Goal: Use online tool/utility: Utilize a website feature to perform a specific function

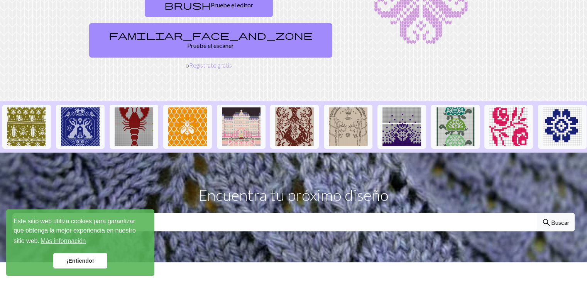
scroll to position [116, 0]
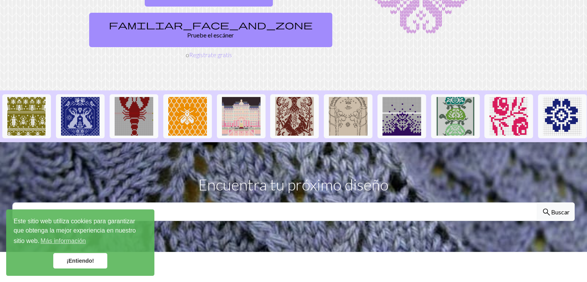
click at [79, 266] on link "¡Entiendo!" at bounding box center [80, 260] width 54 height 15
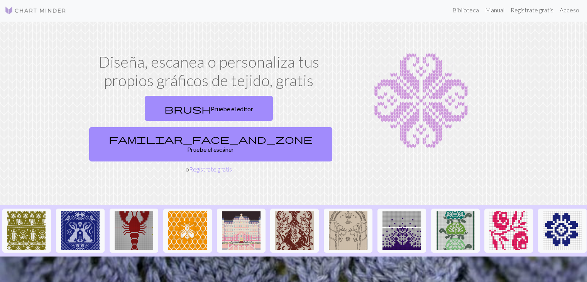
scroll to position [0, 0]
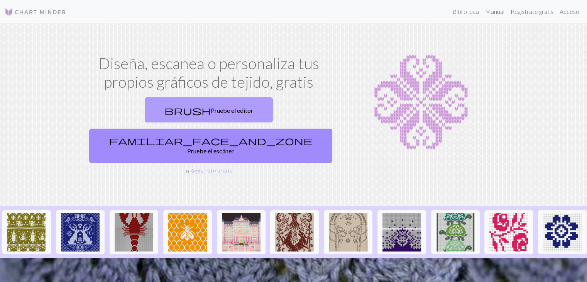
click at [211, 108] on font "Pruebe el editor" at bounding box center [232, 110] width 42 height 7
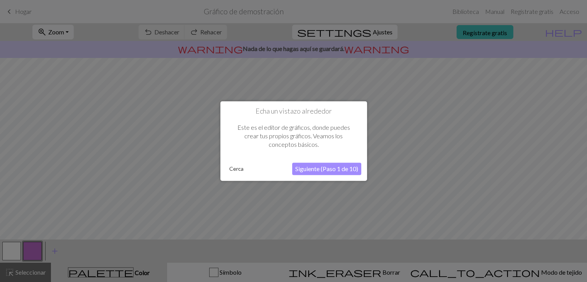
click at [320, 173] on button "Siguiente (Paso 1 de 10)" at bounding box center [326, 168] width 69 height 12
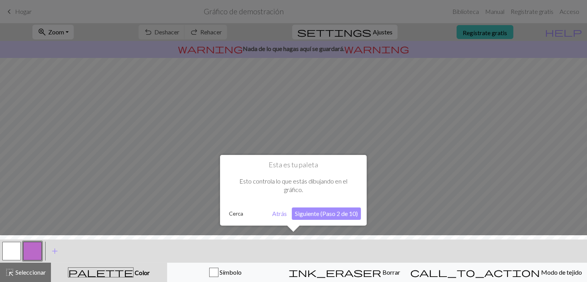
click at [334, 216] on font "Siguiente (Paso 2 de 10)" at bounding box center [326, 213] width 63 height 7
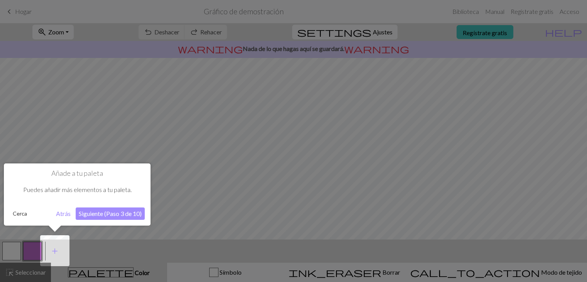
click at [127, 210] on font "Siguiente (Paso 3 de 10)" at bounding box center [110, 213] width 63 height 7
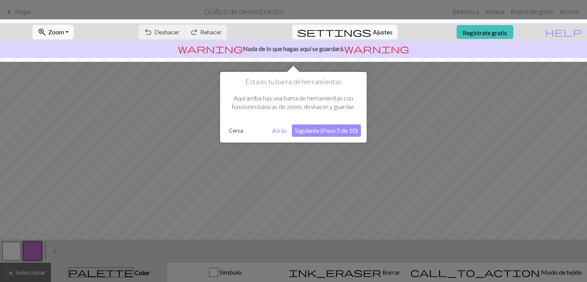
click at [337, 130] on font "Siguiente (Paso 5 de 10)" at bounding box center [326, 130] width 63 height 7
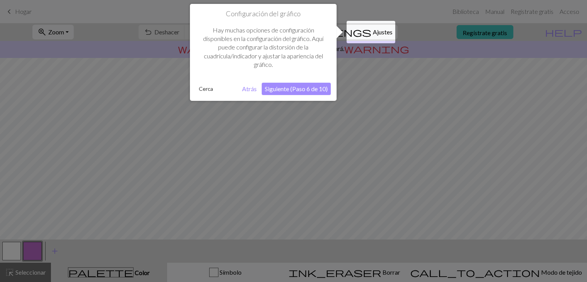
click at [298, 88] on font "Siguiente (Paso 6 de 10)" at bounding box center [296, 88] width 63 height 7
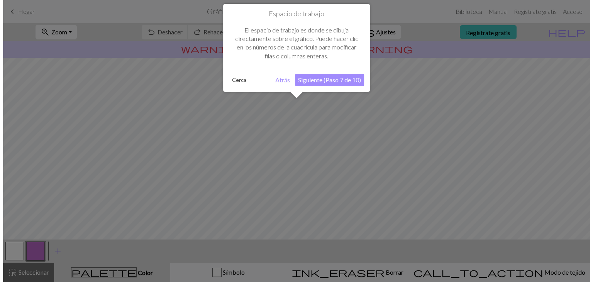
scroll to position [46, 0]
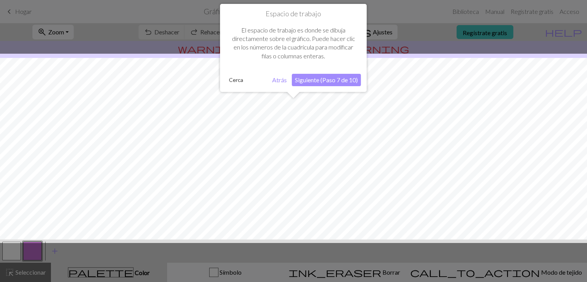
click at [323, 83] on font "Siguiente (Paso 7 de 10)" at bounding box center [326, 79] width 63 height 7
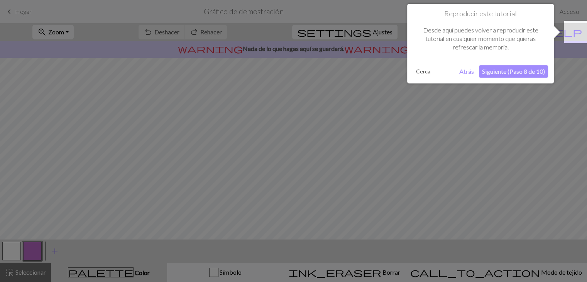
click at [531, 69] on font "Siguiente (Paso 8 de 10)" at bounding box center [513, 71] width 63 height 7
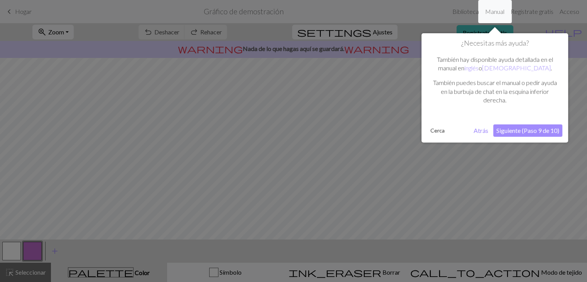
click at [523, 128] on font "Siguiente (Paso 9 de 10)" at bounding box center [527, 130] width 63 height 7
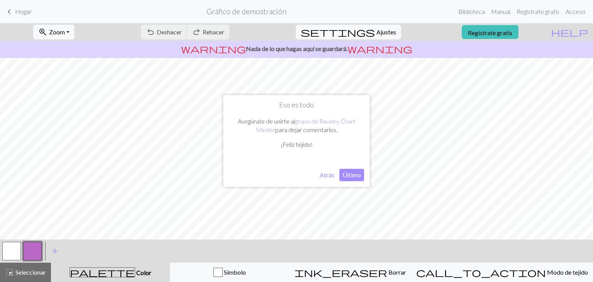
click at [352, 176] on font "Último" at bounding box center [351, 174] width 19 height 7
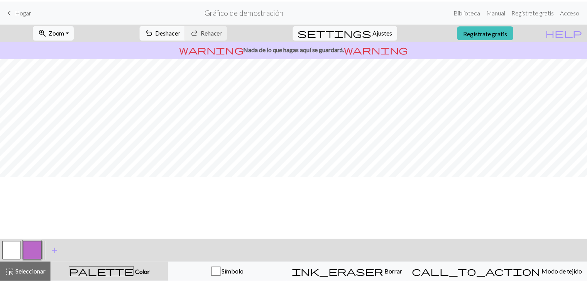
scroll to position [0, 0]
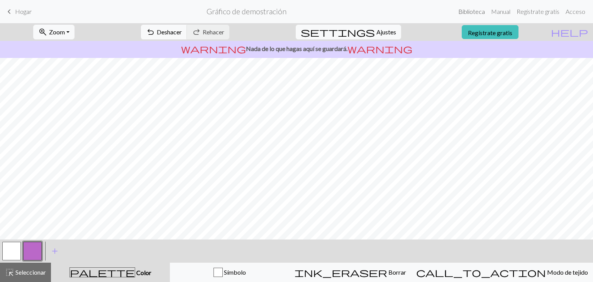
click at [472, 13] on font "Biblioteca" at bounding box center [471, 11] width 27 height 7
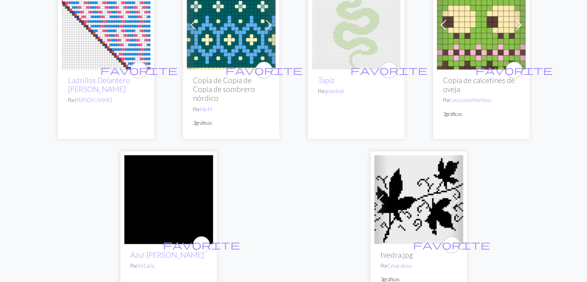
scroll to position [2084, 0]
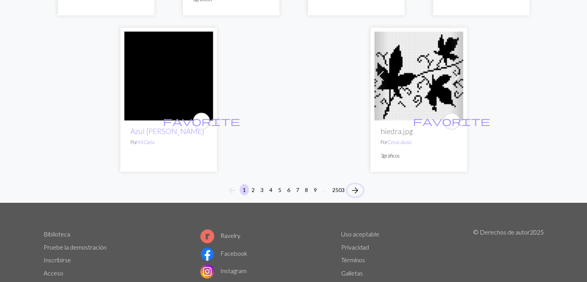
click at [357, 185] on span "arrow_forward" at bounding box center [354, 190] width 9 height 11
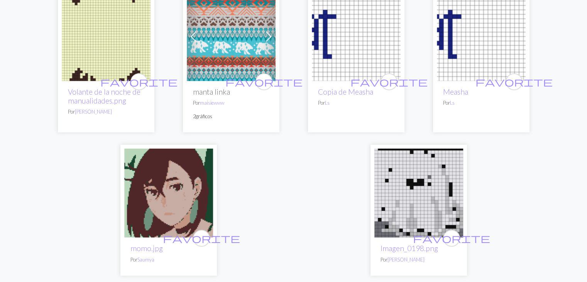
scroll to position [1930, 0]
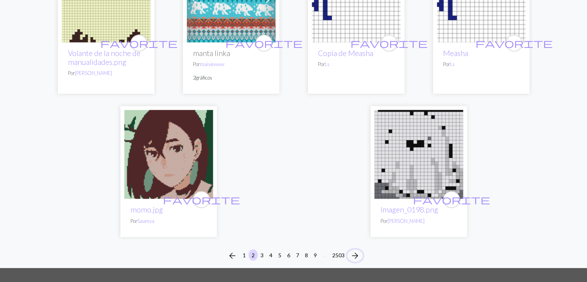
click at [351, 250] on span "arrow_forward" at bounding box center [354, 255] width 9 height 11
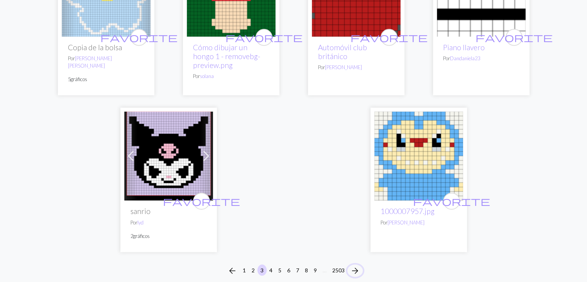
scroll to position [2007, 0]
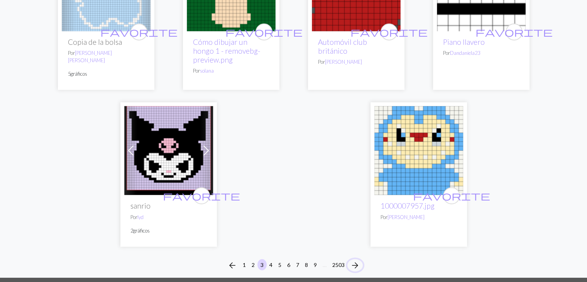
click at [356, 260] on span "arrow_forward" at bounding box center [354, 265] width 9 height 11
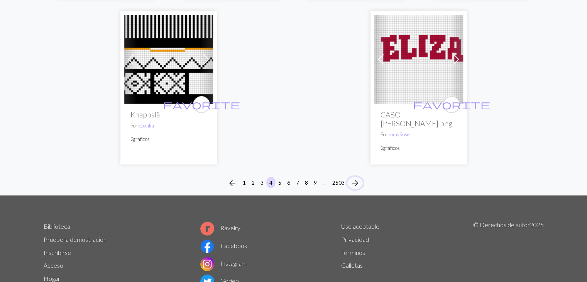
scroll to position [2007, 0]
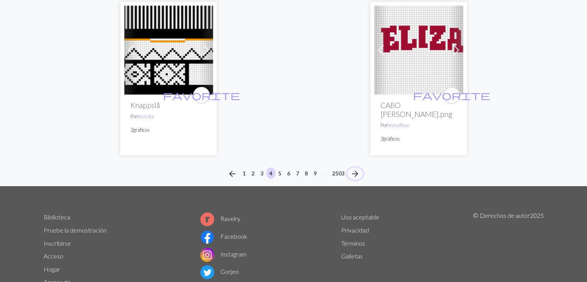
click at [355, 168] on span "arrow_forward" at bounding box center [354, 173] width 9 height 11
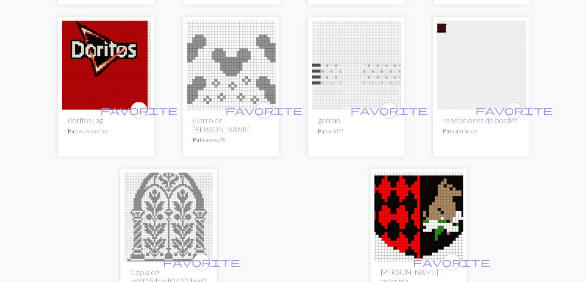
scroll to position [1968, 0]
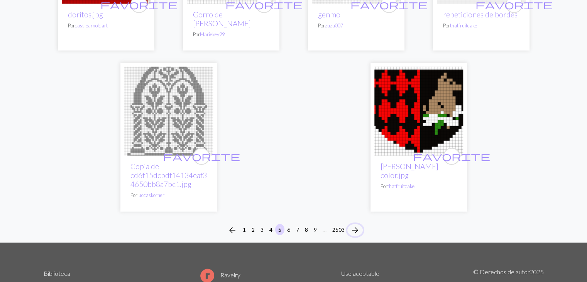
click at [354, 225] on span "arrow_forward" at bounding box center [354, 230] width 9 height 11
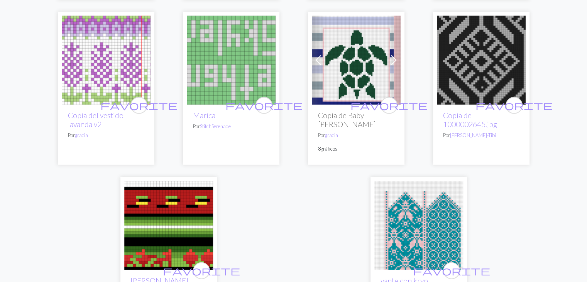
scroll to position [2003, 0]
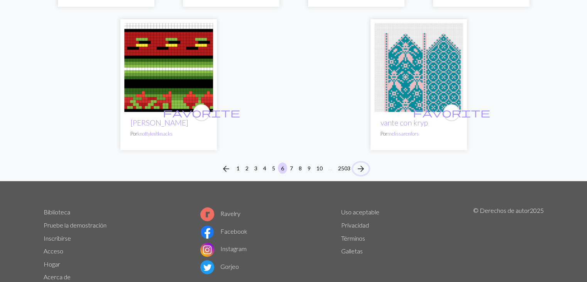
click at [361, 163] on span "arrow_forward" at bounding box center [360, 168] width 9 height 11
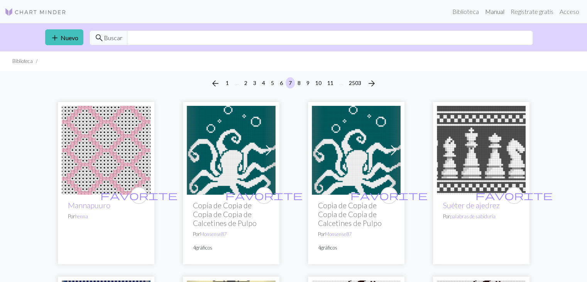
click at [500, 13] on font "Manual" at bounding box center [494, 11] width 19 height 7
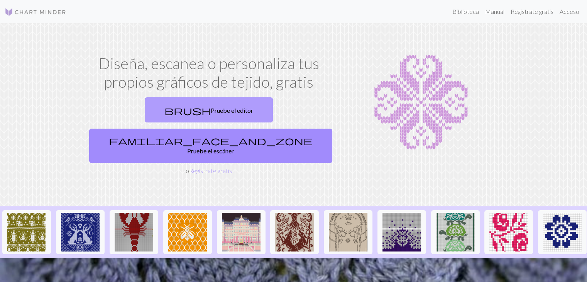
click at [162, 114] on link "brush Pruebe el editor" at bounding box center [209, 109] width 128 height 25
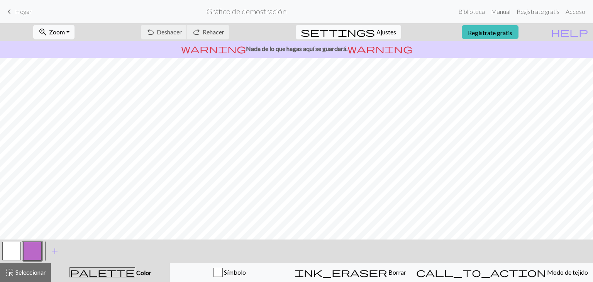
click at [376, 34] on font "Ajustes" at bounding box center [386, 31] width 20 height 7
select select "aran"
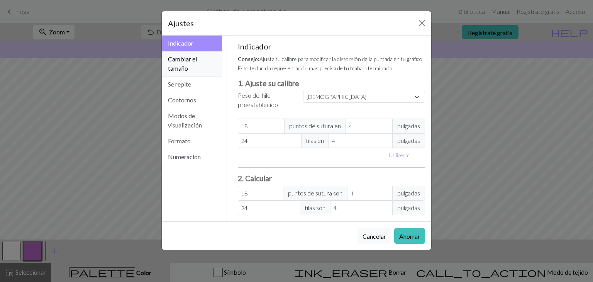
click at [200, 69] on button "Cambiar el tamaño" at bounding box center [192, 63] width 60 height 25
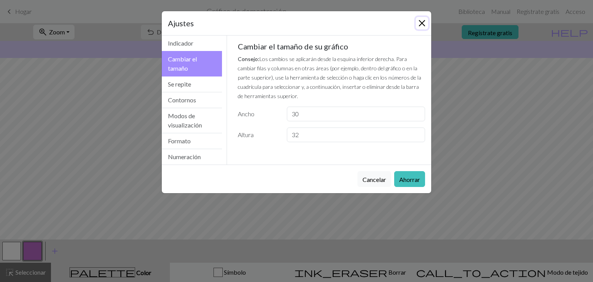
click at [423, 20] on button "Cerca" at bounding box center [422, 23] width 12 height 12
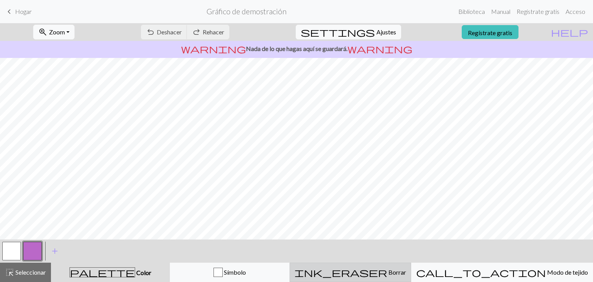
click at [388, 272] on font "Borrar" at bounding box center [397, 271] width 18 height 7
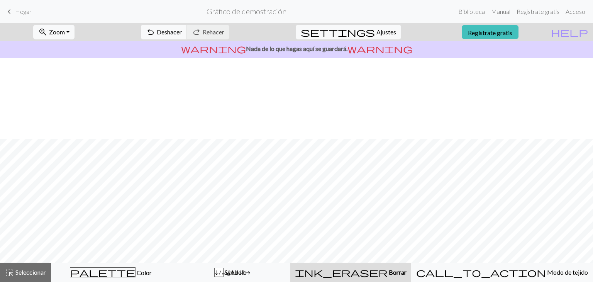
scroll to position [83, 0]
click at [376, 29] on font "Ajustes" at bounding box center [386, 31] width 20 height 7
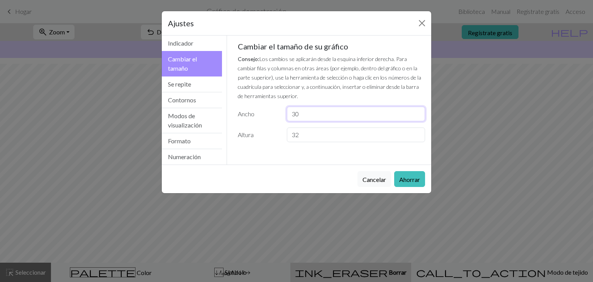
drag, startPoint x: 301, startPoint y: 117, endPoint x: 289, endPoint y: 115, distance: 12.5
click at [289, 115] on input "30" at bounding box center [356, 114] width 138 height 15
type input "25"
drag, startPoint x: 305, startPoint y: 134, endPoint x: 283, endPoint y: 134, distance: 21.6
click at [283, 134] on div "32" at bounding box center [355, 134] width 147 height 15
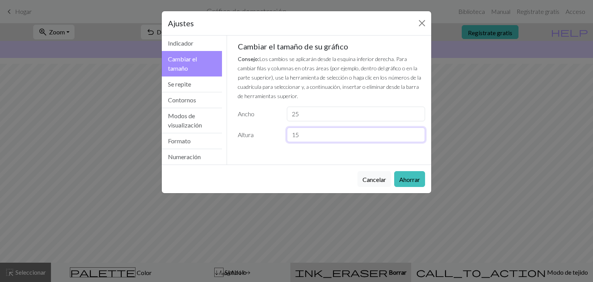
type input "15"
click at [324, 115] on input "25" at bounding box center [356, 114] width 138 height 15
click at [206, 89] on button "Se repite" at bounding box center [192, 84] width 60 height 16
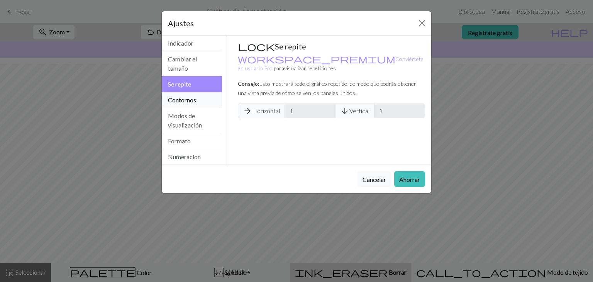
click at [202, 105] on button "Contornos" at bounding box center [192, 100] width 60 height 16
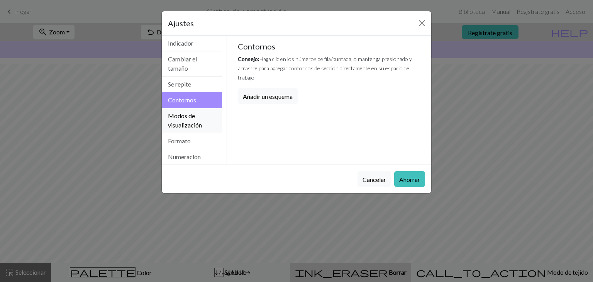
click at [185, 124] on font "Modos de visualización" at bounding box center [185, 120] width 34 height 17
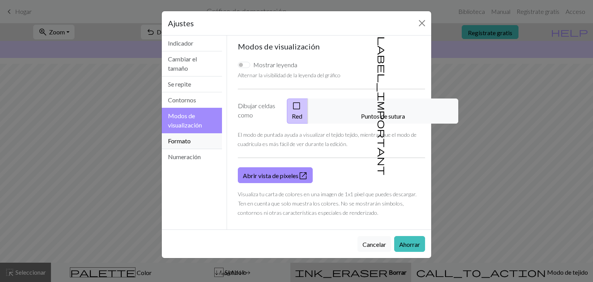
click at [201, 143] on button "Formato" at bounding box center [192, 141] width 60 height 16
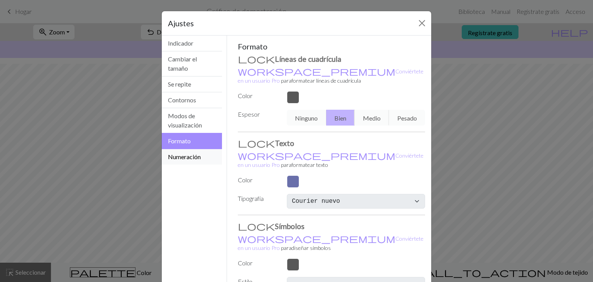
click at [188, 159] on font "Numeración" at bounding box center [184, 156] width 33 height 7
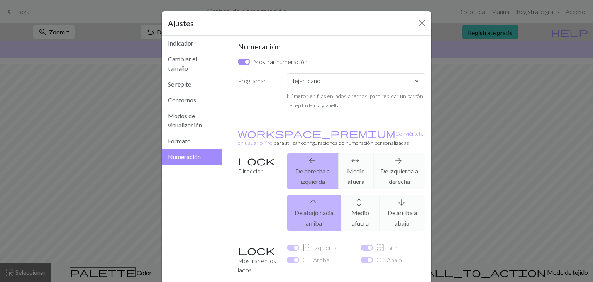
click at [402, 164] on div "arrow_back De derecha a izquierda arrows_outward Medio afuera arrow_forward De …" at bounding box center [355, 171] width 147 height 36
click at [396, 161] on div "arrow_back De derecha a izquierda arrows_outward Medio afuera arrow_forward De …" at bounding box center [355, 171] width 147 height 36
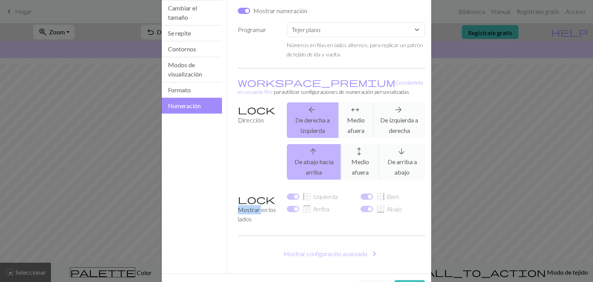
scroll to position [73, 0]
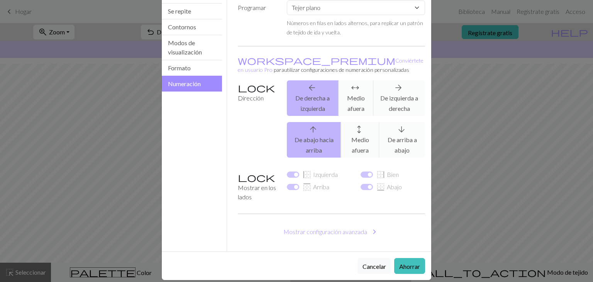
click at [393, 102] on div "arrow_back De derecha a izquierda arrows_outward Medio afuera arrow_forward De …" at bounding box center [355, 98] width 147 height 36
click at [408, 262] on font "Ahorrar" at bounding box center [409, 265] width 21 height 7
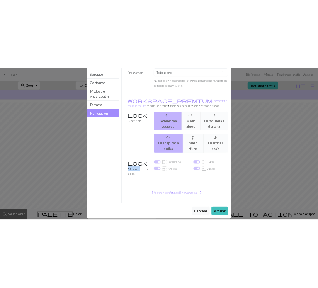
scroll to position [0, 0]
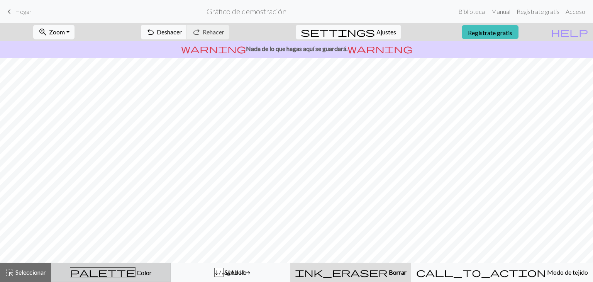
click at [106, 267] on span "palette" at bounding box center [102, 272] width 65 height 11
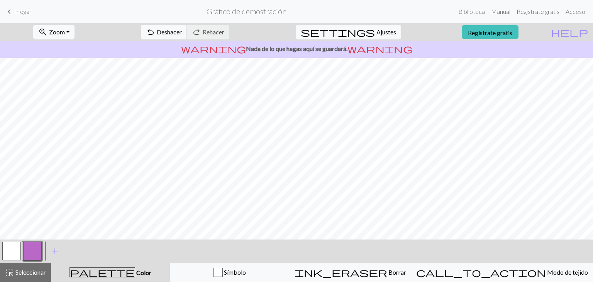
click at [8, 250] on button "button" at bounding box center [11, 251] width 19 height 19
click at [36, 252] on button "button" at bounding box center [32, 251] width 19 height 19
click at [389, 273] on font "Borrar" at bounding box center [397, 271] width 18 height 7
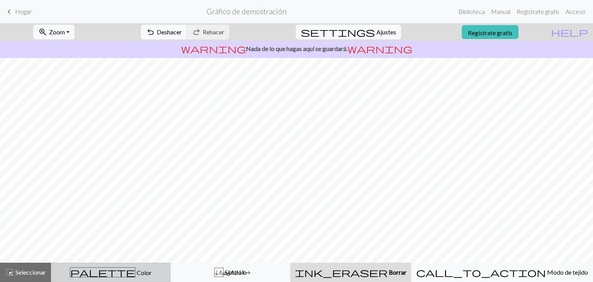
click at [117, 276] on div "palette Color Color" at bounding box center [111, 272] width 110 height 10
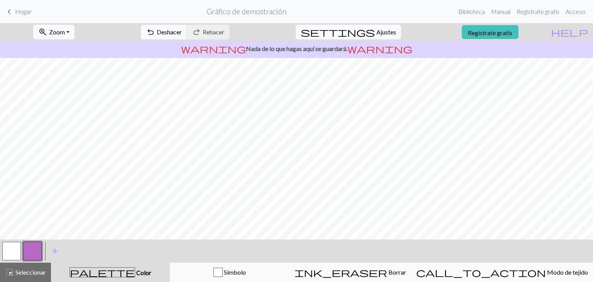
click at [32, 255] on button "button" at bounding box center [32, 251] width 19 height 19
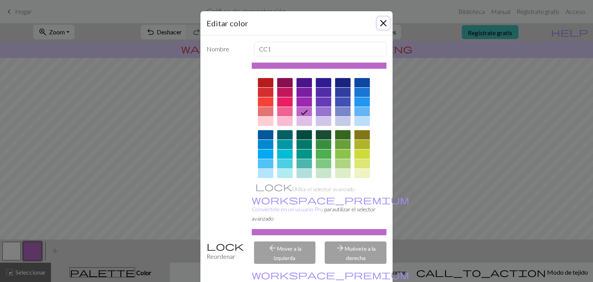
click at [380, 26] on button "Cerca" at bounding box center [383, 23] width 12 height 12
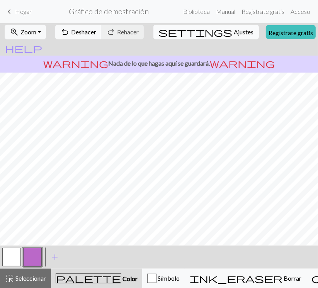
click at [234, 32] on font "Ajustes" at bounding box center [244, 31] width 20 height 7
select select "flat"
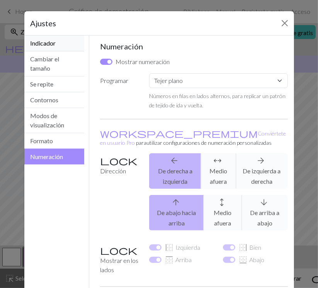
click at [50, 44] on font "Indicador" at bounding box center [42, 42] width 25 height 7
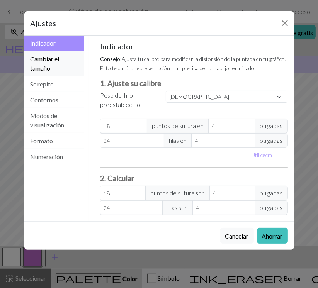
click at [52, 63] on button "Cambiar el tamaño" at bounding box center [54, 63] width 60 height 25
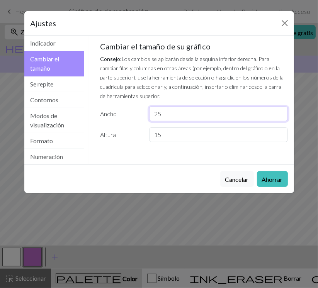
drag, startPoint x: 165, startPoint y: 116, endPoint x: 148, endPoint y: 116, distance: 17.0
click at [148, 116] on div "25" at bounding box center [217, 114] width 147 height 15
type input "30"
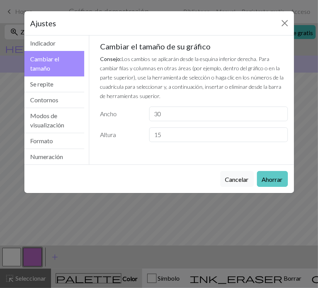
click at [279, 179] on font "Ahorrar" at bounding box center [272, 179] width 21 height 7
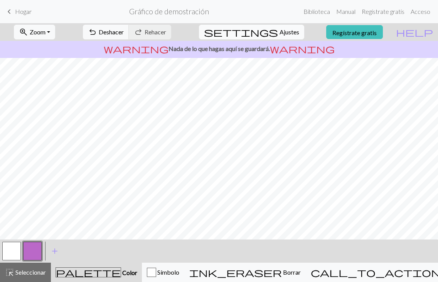
click at [284, 37] on button "settings Ajustes" at bounding box center [251, 32] width 105 height 15
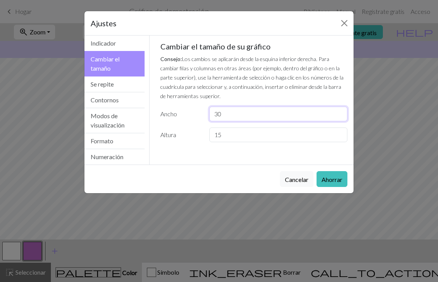
drag, startPoint x: 218, startPoint y: 115, endPoint x: 212, endPoint y: 116, distance: 6.6
click at [212, 116] on input "30" at bounding box center [279, 114] width 138 height 15
type input "60"
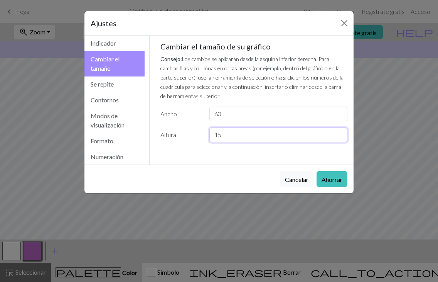
drag, startPoint x: 217, startPoint y: 137, endPoint x: 193, endPoint y: 140, distance: 24.2
click at [193, 140] on div "Altura 15" at bounding box center [254, 134] width 197 height 15
type input "30"
click at [331, 175] on font "Ahorrar" at bounding box center [332, 178] width 21 height 7
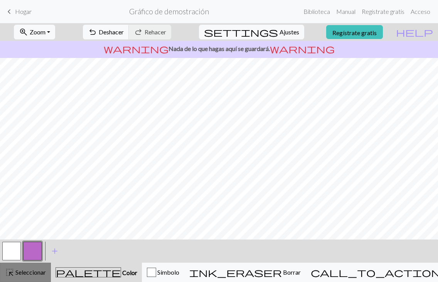
click at [29, 274] on font "Seleccionar" at bounding box center [30, 271] width 30 height 7
click at [16, 273] on font "Seleccionar" at bounding box center [30, 271] width 30 height 7
click at [12, 11] on span "keyboard_arrow_left" at bounding box center [9, 11] width 9 height 11
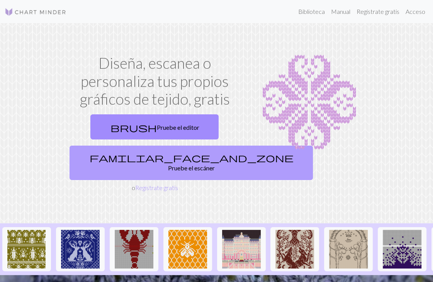
click at [152, 162] on link "familiar_face_and_zone Pruebe el escáner" at bounding box center [190, 163] width 243 height 34
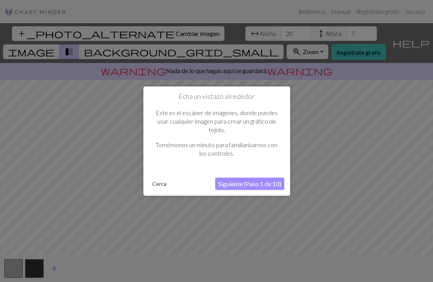
click at [242, 183] on font "Siguiente (Paso 1 de 10)" at bounding box center [249, 182] width 63 height 7
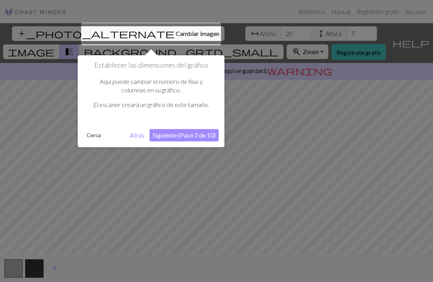
click at [168, 135] on font "Siguiente (Paso 2 de 10)" at bounding box center [183, 134] width 63 height 7
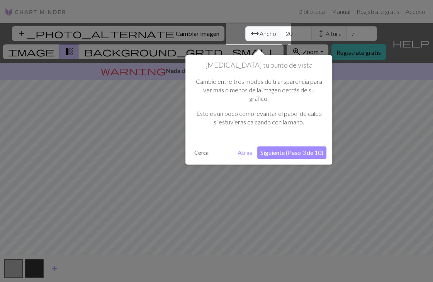
click at [283, 152] on font "Siguiente (Paso 3 de 10)" at bounding box center [291, 152] width 63 height 7
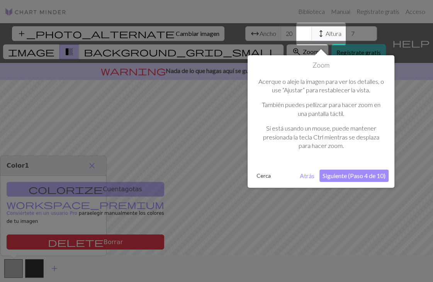
click at [348, 172] on font "Siguiente (Paso 4 de 10)" at bounding box center [353, 175] width 63 height 7
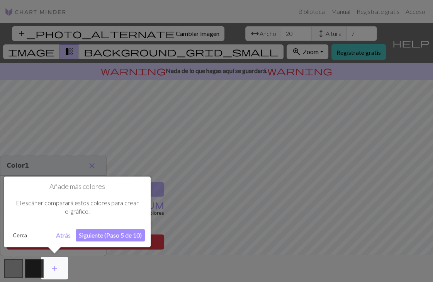
click at [107, 233] on font "Siguiente (Paso 5 de 10)" at bounding box center [110, 234] width 63 height 7
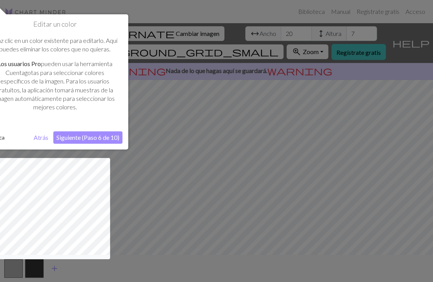
click at [91, 137] on font "Siguiente (Paso 6 de 10)" at bounding box center [87, 137] width 63 height 7
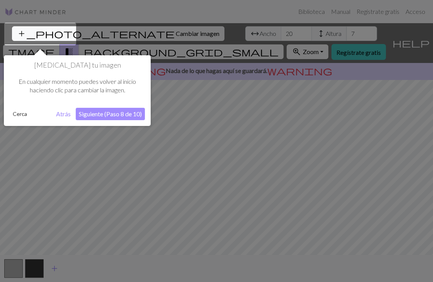
click at [105, 120] on div "Cambia tu imagen En cualquier momento puedes volver al inicio haciendo clic par…" at bounding box center [77, 90] width 147 height 71
click at [106, 112] on font "Siguiente (Paso 8 de 10)" at bounding box center [110, 113] width 63 height 7
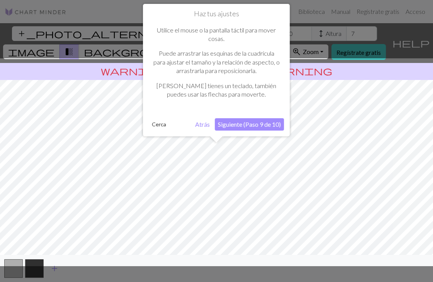
click at [273, 122] on font "Siguiente (Paso 9 de 10)" at bounding box center [249, 123] width 63 height 7
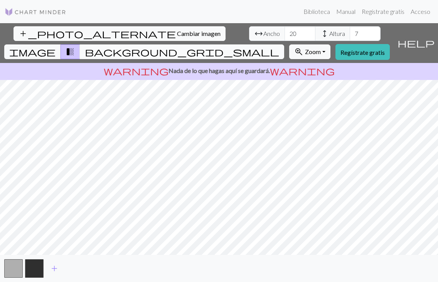
click at [279, 46] on span "background_grid_small" at bounding box center [182, 51] width 195 height 11
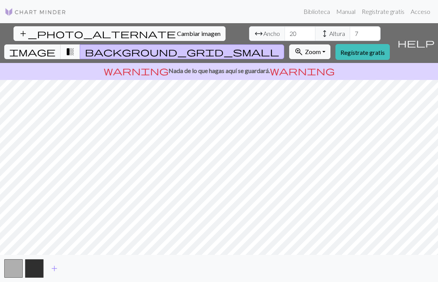
click at [75, 46] on span "transition_fade" at bounding box center [70, 51] width 9 height 11
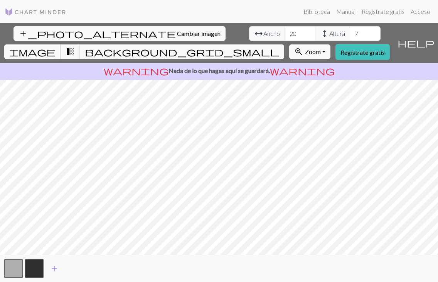
click at [56, 46] on span "image" at bounding box center [32, 51] width 46 height 11
drag, startPoint x: 130, startPoint y: 35, endPoint x: 124, endPoint y: 35, distance: 6.6
click at [285, 35] on input "20" at bounding box center [300, 33] width 31 height 15
type input "60"
click at [135, 66] on p "warning Nada de lo que hagas aquí se guardará. warning" at bounding box center [219, 70] width 432 height 9
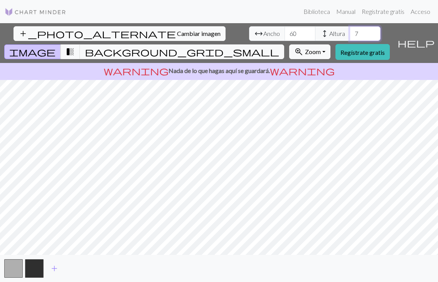
click at [350, 36] on input "7" at bounding box center [365, 33] width 31 height 15
drag, startPoint x: 196, startPoint y: 34, endPoint x: 187, endPoint y: 35, distance: 9.3
click at [249, 35] on div "arrow_range Ancho 60 height Altura 7" at bounding box center [315, 33] width 132 height 15
click at [75, 46] on span "transition_fade" at bounding box center [70, 51] width 9 height 11
click at [284, 44] on button "background_grid_small" at bounding box center [182, 51] width 205 height 15
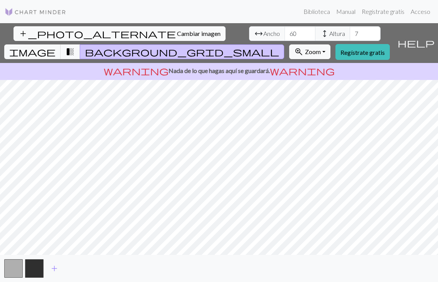
drag, startPoint x: 266, startPoint y: 36, endPoint x: 230, endPoint y: 39, distance: 35.6
click at [75, 46] on span "transition_fade" at bounding box center [70, 51] width 9 height 11
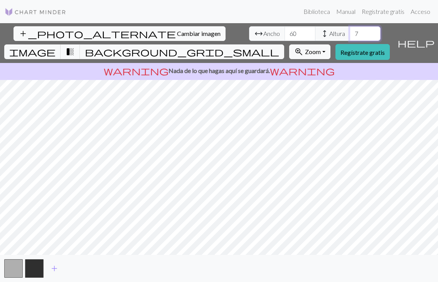
click at [350, 38] on input "7" at bounding box center [365, 33] width 31 height 15
click at [350, 34] on input "7" at bounding box center [365, 33] width 31 height 15
click at [350, 32] on input "30" at bounding box center [365, 33] width 31 height 15
click at [350, 32] on input "40" at bounding box center [365, 33] width 31 height 15
click at [75, 46] on span "transition_fade" at bounding box center [70, 51] width 9 height 11
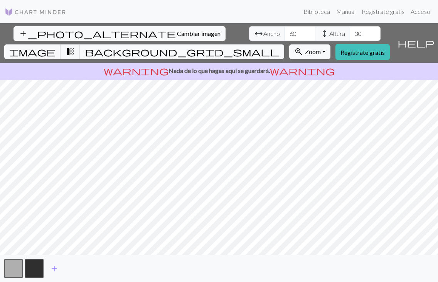
click at [279, 46] on span "background_grid_small" at bounding box center [182, 51] width 195 height 11
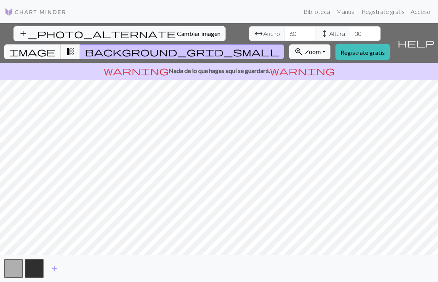
click at [56, 46] on span "image" at bounding box center [32, 51] width 46 height 11
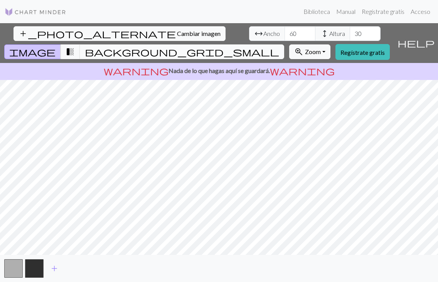
click at [279, 46] on span "background_grid_small" at bounding box center [182, 51] width 195 height 11
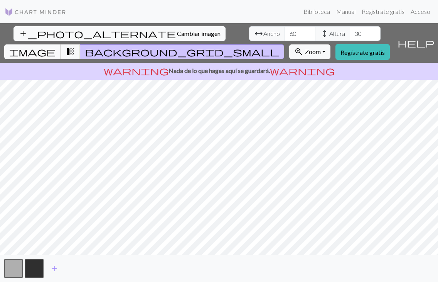
click at [56, 46] on span "image" at bounding box center [32, 51] width 46 height 11
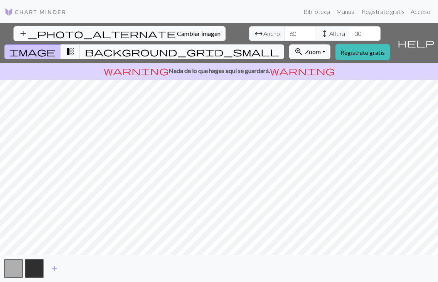
click at [438, 159] on html "Este sitio web utiliza cookies para garantizar que obtenga la mejor experiencia…" at bounding box center [219, 141] width 438 height 282
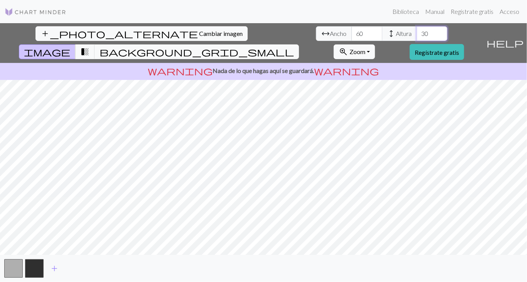
click at [417, 35] on input "30" at bounding box center [432, 33] width 31 height 15
click at [417, 34] on input "20" at bounding box center [432, 33] width 31 height 15
click at [417, 32] on input "26" at bounding box center [432, 33] width 31 height 15
click at [417, 32] on input "27" at bounding box center [432, 33] width 31 height 15
click at [417, 32] on input "28" at bounding box center [432, 33] width 31 height 15
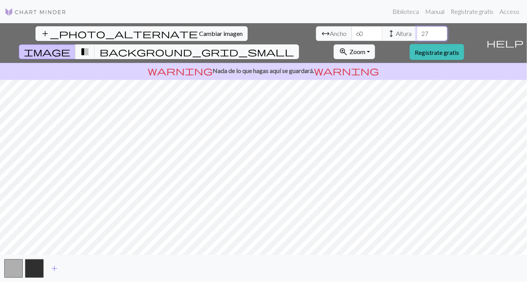
click at [417, 38] on input "27" at bounding box center [432, 33] width 31 height 15
click at [417, 38] on input "26" at bounding box center [432, 33] width 31 height 15
click at [417, 38] on input "25" at bounding box center [432, 33] width 31 height 15
click at [417, 38] on input "24" at bounding box center [432, 33] width 31 height 15
click at [417, 38] on input "23" at bounding box center [432, 33] width 31 height 15
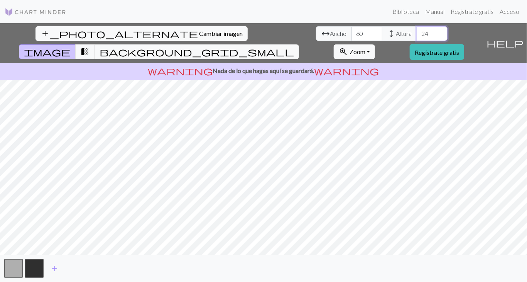
type input "24"
click at [417, 31] on input "24" at bounding box center [432, 33] width 31 height 15
click at [352, 36] on input "59" at bounding box center [367, 33] width 31 height 15
click at [352, 36] on input "58" at bounding box center [367, 33] width 31 height 15
click at [352, 36] on input "57" at bounding box center [367, 33] width 31 height 15
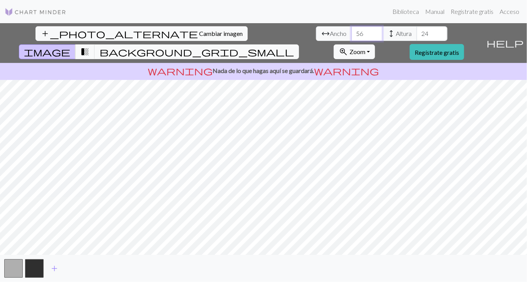
click at [352, 36] on input "56" at bounding box center [367, 33] width 31 height 15
click at [352, 36] on input "55" at bounding box center [367, 33] width 31 height 15
click at [352, 33] on input "56" at bounding box center [367, 33] width 31 height 15
click at [352, 33] on input "57" at bounding box center [367, 33] width 31 height 15
click at [352, 33] on input "58" at bounding box center [367, 33] width 31 height 15
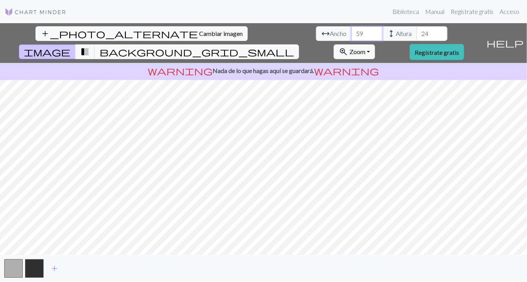
click at [352, 33] on input "59" at bounding box center [367, 33] width 31 height 15
click at [352, 33] on input "60" at bounding box center [367, 33] width 31 height 15
click at [352, 33] on input "61" at bounding box center [367, 33] width 31 height 15
click at [352, 33] on input "62" at bounding box center [367, 33] width 31 height 15
click at [352, 33] on input "63" at bounding box center [367, 33] width 31 height 15
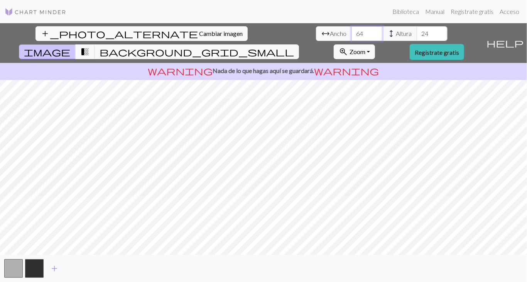
click at [352, 33] on input "64" at bounding box center [367, 33] width 31 height 15
click at [352, 33] on input "65" at bounding box center [367, 33] width 31 height 15
click at [352, 33] on input "66" at bounding box center [367, 33] width 31 height 15
click at [352, 33] on input "67" at bounding box center [367, 33] width 31 height 15
click at [352, 33] on input "68" at bounding box center [367, 33] width 31 height 15
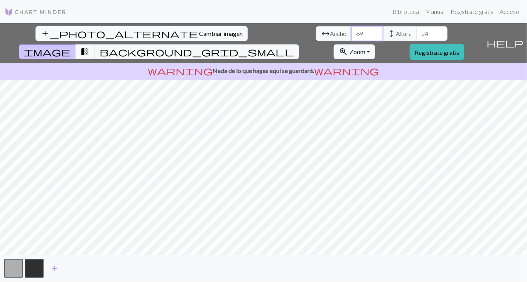
click at [352, 33] on input "69" at bounding box center [367, 33] width 31 height 15
click at [352, 33] on input "70" at bounding box center [367, 33] width 31 height 15
click at [352, 33] on input "71" at bounding box center [367, 33] width 31 height 15
click at [352, 33] on input "72" at bounding box center [367, 33] width 31 height 15
click at [352, 33] on input "73" at bounding box center [367, 33] width 31 height 15
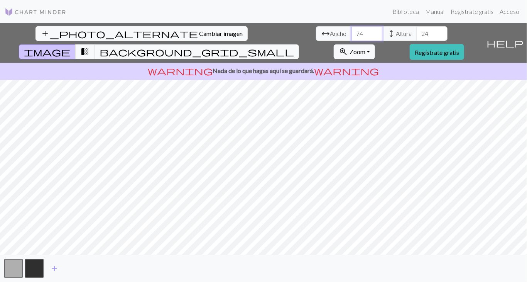
click at [352, 33] on input "74" at bounding box center [367, 33] width 31 height 15
click at [352, 33] on input "75" at bounding box center [367, 33] width 31 height 15
click at [352, 33] on input "76" at bounding box center [367, 33] width 31 height 15
click at [352, 33] on input "77" at bounding box center [367, 33] width 31 height 15
click at [352, 33] on input "78" at bounding box center [367, 33] width 31 height 15
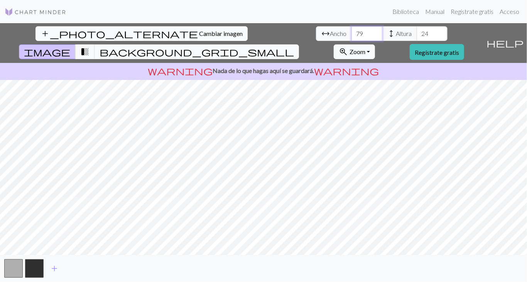
click at [352, 33] on input "79" at bounding box center [367, 33] width 31 height 15
click at [352, 33] on input "80" at bounding box center [367, 33] width 31 height 15
click at [352, 33] on input "81" at bounding box center [367, 33] width 31 height 15
click at [352, 33] on input "82" at bounding box center [367, 33] width 31 height 15
drag, startPoint x: 162, startPoint y: 35, endPoint x: 150, endPoint y: 33, distance: 12.2
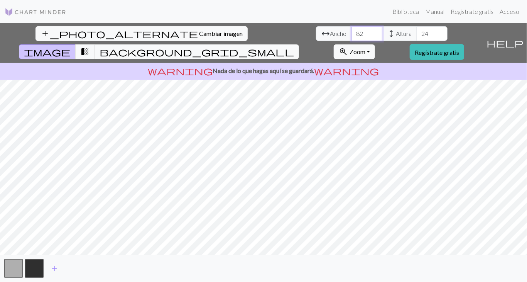
click at [352, 33] on input "82" at bounding box center [367, 33] width 31 height 15
click at [352, 38] on input "49" at bounding box center [367, 33] width 31 height 15
click at [352, 38] on input "48" at bounding box center [367, 33] width 31 height 15
click at [352, 38] on input "47" at bounding box center [367, 33] width 31 height 15
click at [352, 38] on input "46" at bounding box center [367, 33] width 31 height 15
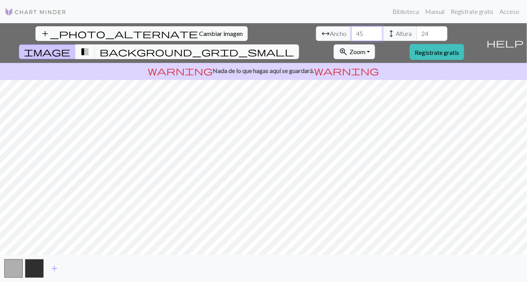
click at [352, 38] on input "45" at bounding box center [367, 33] width 31 height 15
click at [352, 38] on input "44" at bounding box center [367, 33] width 31 height 15
click at [352, 38] on input "43" at bounding box center [367, 33] width 31 height 15
click at [352, 38] on input "42" at bounding box center [367, 33] width 31 height 15
click at [352, 38] on input "41" at bounding box center [367, 33] width 31 height 15
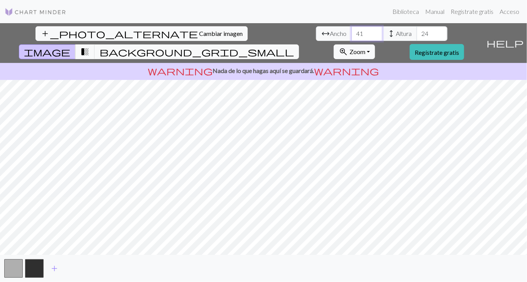
drag, startPoint x: 162, startPoint y: 35, endPoint x: 148, endPoint y: 35, distance: 13.5
click at [316, 35] on div "arrow_range Ancho 41 height Altura 24" at bounding box center [382, 33] width 132 height 15
click at [352, 36] on input "54" at bounding box center [367, 33] width 31 height 15
click at [352, 36] on input "53" at bounding box center [367, 33] width 31 height 15
click at [352, 36] on input "52" at bounding box center [367, 33] width 31 height 15
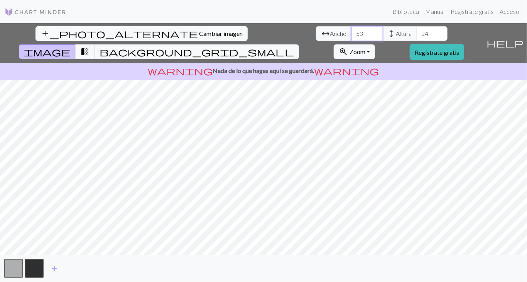
click at [352, 29] on input "53" at bounding box center [367, 33] width 31 height 15
click at [352, 31] on input "54" at bounding box center [367, 33] width 31 height 15
click at [352, 31] on input "55" at bounding box center [367, 33] width 31 height 15
click at [352, 31] on input "56" at bounding box center [367, 33] width 31 height 15
click at [352, 31] on input "57" at bounding box center [367, 33] width 31 height 15
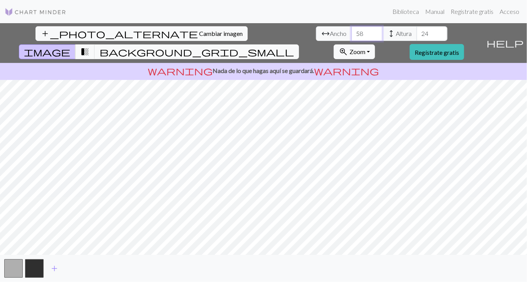
click at [352, 31] on input "58" at bounding box center [367, 33] width 31 height 15
click at [352, 31] on input "59" at bounding box center [367, 33] width 31 height 15
click at [352, 31] on input "60" at bounding box center [367, 33] width 31 height 15
click at [352, 31] on input "61" at bounding box center [367, 33] width 31 height 15
click at [352, 31] on input "62" at bounding box center [367, 33] width 31 height 15
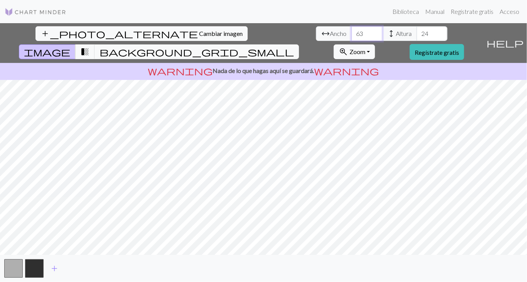
click at [352, 31] on input "63" at bounding box center [367, 33] width 31 height 15
click at [352, 31] on input "64" at bounding box center [367, 33] width 31 height 15
click at [352, 31] on input "65" at bounding box center [367, 33] width 31 height 15
click at [352, 31] on input "66" at bounding box center [367, 33] width 31 height 15
click at [352, 31] on input "67" at bounding box center [367, 33] width 31 height 15
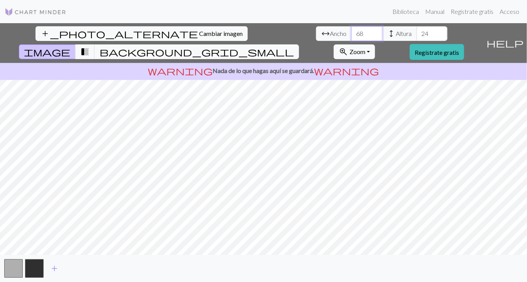
type input "68"
click at [352, 31] on input "68" at bounding box center [367, 33] width 31 height 15
click at [90, 46] on span "transition_fade" at bounding box center [84, 51] width 9 height 11
click at [294, 46] on span "background_grid_small" at bounding box center [197, 51] width 195 height 11
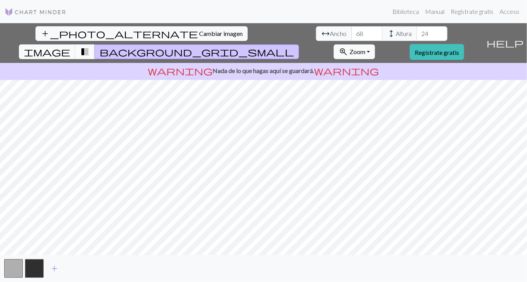
click at [95, 44] on button "transition_fade" at bounding box center [85, 51] width 20 height 15
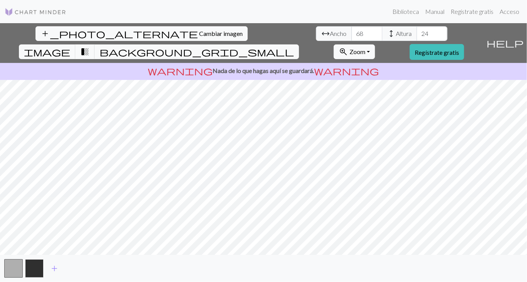
click at [29, 269] on button "button" at bounding box center [34, 268] width 19 height 19
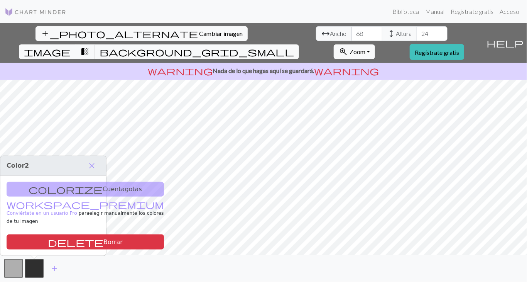
click at [56, 193] on div "colorize Cuentagotas workspace_premium Conviértete en un usuario Pro para elegi…" at bounding box center [53, 215] width 106 height 80
click at [94, 171] on span "close" at bounding box center [91, 165] width 9 height 11
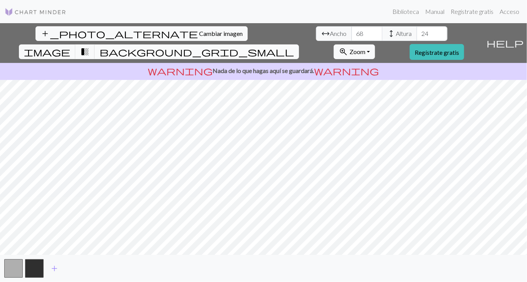
click at [294, 46] on span "background_grid_small" at bounding box center [197, 51] width 195 height 11
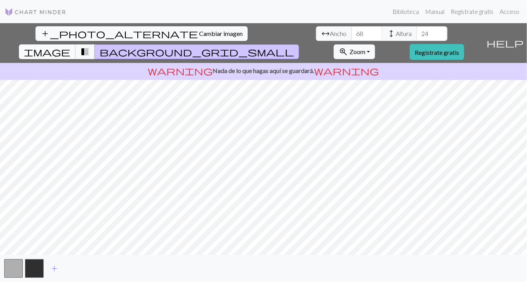
click at [70, 46] on span "image" at bounding box center [47, 51] width 46 height 11
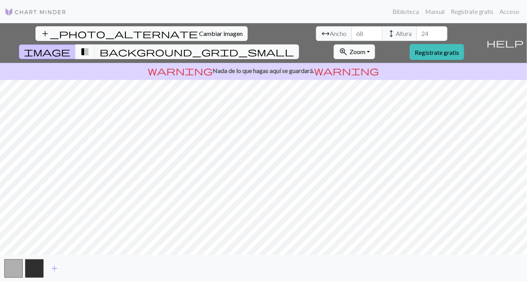
click at [19, 44] on button "image" at bounding box center [47, 51] width 57 height 15
click at [52, 266] on span "add" at bounding box center [54, 268] width 9 height 11
click at [61, 266] on button "button" at bounding box center [55, 268] width 19 height 19
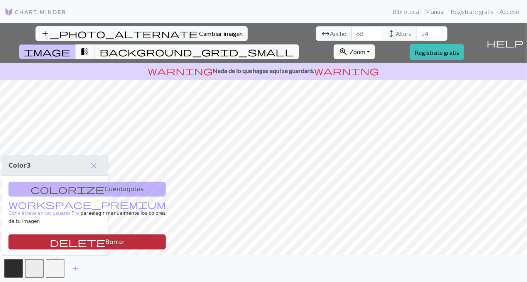
click at [105, 241] on font "Borrar" at bounding box center [114, 241] width 19 height 7
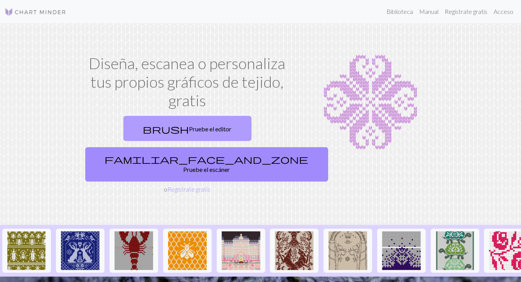
click at [190, 129] on font "Pruebe el editor" at bounding box center [211, 128] width 42 height 7
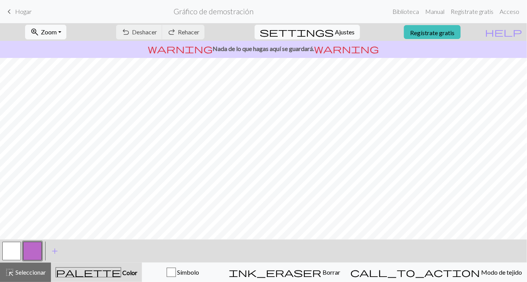
click at [185, 33] on div "undo Deshacer Deshacer redo Rehacer Rehacer" at bounding box center [160, 32] width 100 height 18
click at [66, 33] on button "zoom_in Zoom Zoom" at bounding box center [45, 32] width 41 height 15
click at [222, 11] on font "Gráfico de demostración" at bounding box center [214, 11] width 80 height 9
click at [66, 31] on button "zoom_in Zoom Zoom" at bounding box center [45, 32] width 41 height 15
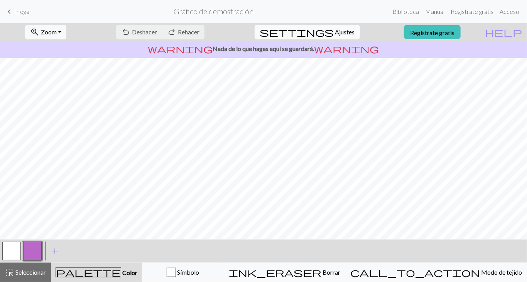
click at [328, 32] on button "settings Ajustes" at bounding box center [307, 32] width 105 height 15
select select "aran"
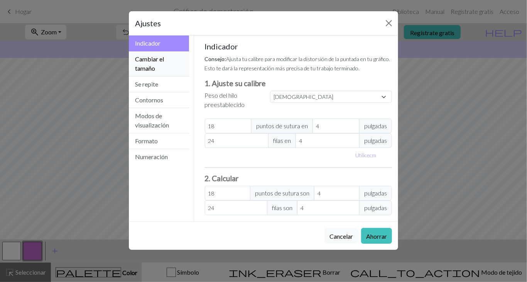
click at [157, 63] on button "Cambiar el tamaño" at bounding box center [159, 63] width 60 height 25
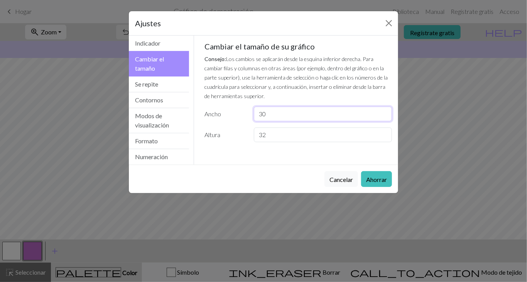
drag, startPoint x: 270, startPoint y: 116, endPoint x: 255, endPoint y: 116, distance: 15.1
click at [255, 116] on input "30" at bounding box center [323, 114] width 138 height 15
type input "68"
click at [267, 138] on input "32" at bounding box center [323, 134] width 138 height 15
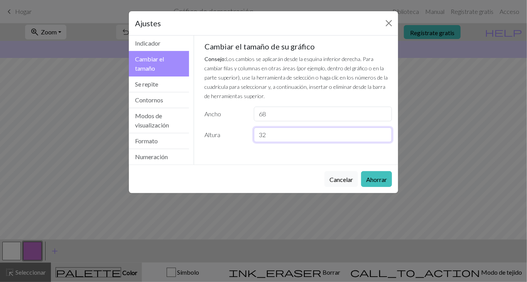
click at [267, 138] on input "32" at bounding box center [323, 134] width 138 height 15
click at [259, 134] on input "32" at bounding box center [323, 134] width 138 height 15
type input "24"
click at [377, 176] on font "Ahorrar" at bounding box center [376, 179] width 21 height 7
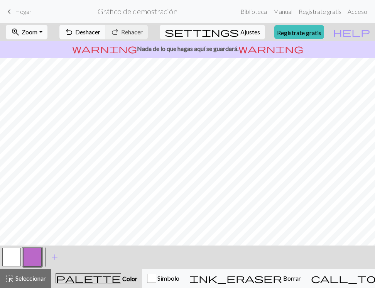
drag, startPoint x: 263, startPoint y: 278, endPoint x: 248, endPoint y: 265, distance: 20.0
click at [283, 278] on font "Borrar" at bounding box center [292, 277] width 18 height 7
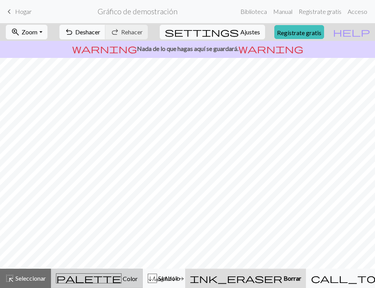
click at [98, 274] on div "palette Color Color" at bounding box center [97, 278] width 82 height 10
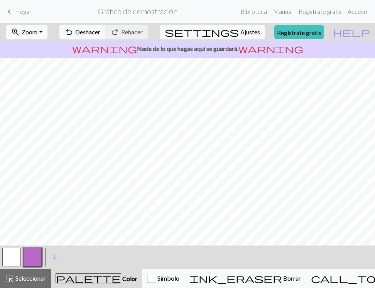
click at [27, 257] on button "button" at bounding box center [32, 257] width 19 height 19
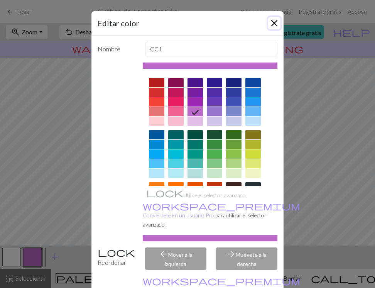
click at [270, 22] on button "Cerca" at bounding box center [274, 23] width 12 height 12
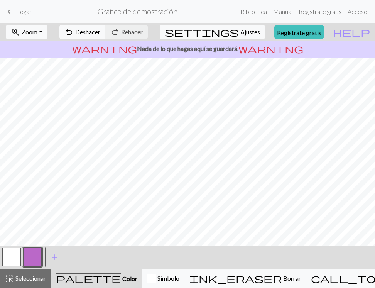
click at [6, 257] on button "button" at bounding box center [11, 257] width 19 height 19
click at [34, 254] on button "button" at bounding box center [32, 257] width 19 height 19
drag, startPoint x: 16, startPoint y: 257, endPoint x: 19, endPoint y: 248, distance: 9.2
click at [16, 255] on button "button" at bounding box center [11, 257] width 19 height 19
click at [34, 251] on button "button" at bounding box center [32, 257] width 19 height 19
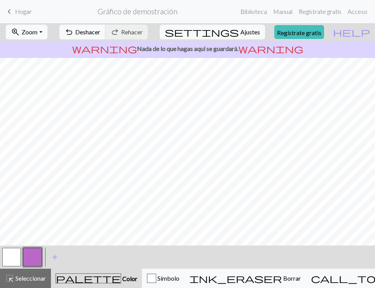
drag, startPoint x: 6, startPoint y: 257, endPoint x: 13, endPoint y: 247, distance: 12.0
click at [7, 257] on button "button" at bounding box center [11, 257] width 19 height 19
click at [34, 260] on button "button" at bounding box center [32, 257] width 19 height 19
click at [15, 258] on button "button" at bounding box center [11, 257] width 19 height 19
click at [34, 257] on button "button" at bounding box center [32, 257] width 19 height 19
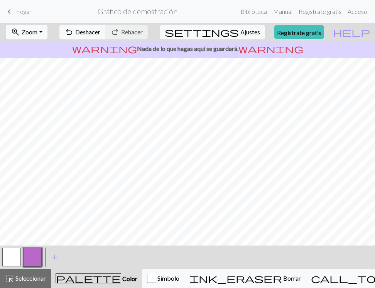
drag, startPoint x: 14, startPoint y: 254, endPoint x: 27, endPoint y: 243, distance: 16.4
click at [14, 254] on button "button" at bounding box center [11, 257] width 19 height 19
click at [38, 258] on button "button" at bounding box center [32, 257] width 19 height 19
click at [10, 259] on button "button" at bounding box center [11, 257] width 19 height 19
click at [36, 254] on button "button" at bounding box center [32, 257] width 19 height 19
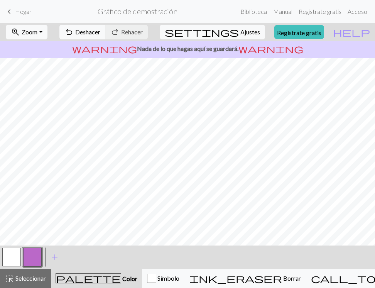
click at [15, 251] on button "button" at bounding box center [11, 257] width 19 height 19
click at [33, 252] on button "button" at bounding box center [32, 257] width 19 height 19
click at [15, 252] on button "button" at bounding box center [11, 257] width 19 height 19
click at [29, 254] on button "button" at bounding box center [32, 257] width 19 height 19
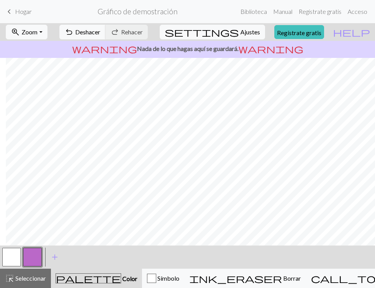
click at [19, 251] on button "button" at bounding box center [11, 257] width 19 height 19
drag, startPoint x: 32, startPoint y: 257, endPoint x: 37, endPoint y: 251, distance: 7.4
click at [34, 255] on button "button" at bounding box center [32, 257] width 19 height 19
click at [7, 252] on button "button" at bounding box center [11, 257] width 19 height 19
click at [34, 252] on button "button" at bounding box center [32, 257] width 19 height 19
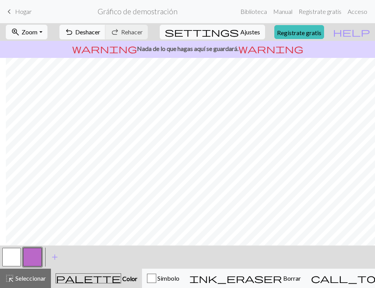
click at [3, 256] on button "button" at bounding box center [11, 257] width 19 height 19
click at [31, 258] on button "button" at bounding box center [32, 257] width 19 height 19
click at [15, 257] on button "button" at bounding box center [11, 257] width 19 height 19
click at [32, 260] on button "button" at bounding box center [32, 257] width 19 height 19
click at [11, 257] on button "button" at bounding box center [11, 257] width 19 height 19
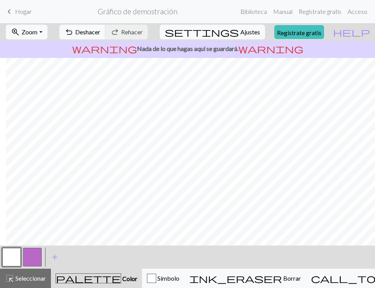
click at [27, 256] on button "button" at bounding box center [32, 257] width 19 height 19
click at [14, 255] on button "button" at bounding box center [11, 257] width 19 height 19
click at [36, 253] on button "button" at bounding box center [32, 257] width 19 height 19
drag, startPoint x: 12, startPoint y: 254, endPoint x: 39, endPoint y: 246, distance: 27.8
click at [14, 253] on button "button" at bounding box center [11, 257] width 19 height 19
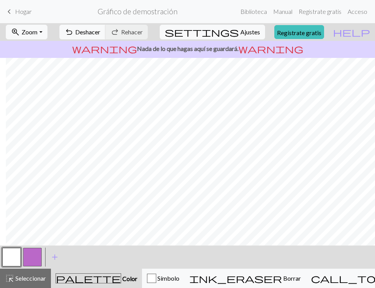
click at [36, 254] on button "button" at bounding box center [32, 257] width 19 height 19
click at [10, 257] on button "button" at bounding box center [11, 257] width 19 height 19
click at [39, 258] on button "button" at bounding box center [32, 257] width 19 height 19
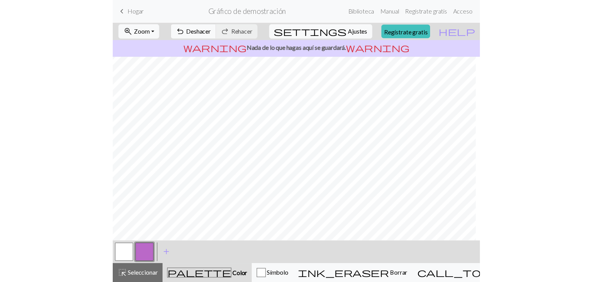
scroll to position [0, 0]
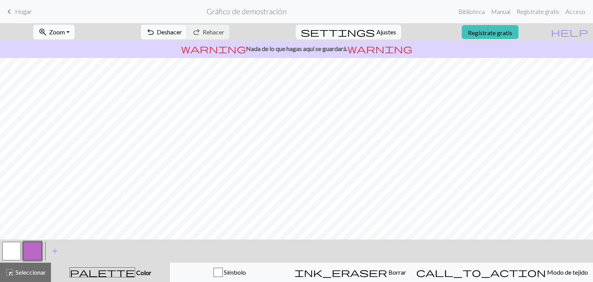
click at [65, 32] on font "Zoom" at bounding box center [57, 31] width 16 height 7
click at [68, 100] on button "100%" at bounding box center [64, 105] width 61 height 12
click at [74, 35] on button "zoom_in Zoom Zoom" at bounding box center [53, 32] width 41 height 15
click at [52, 94] on font "50%" at bounding box center [46, 92] width 12 height 7
click at [65, 29] on font "Zoom" at bounding box center [57, 31] width 16 height 7
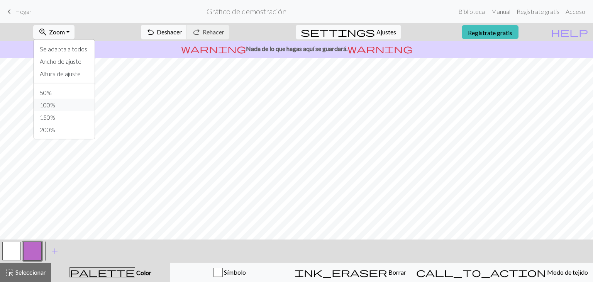
click at [55, 104] on font "100%" at bounding box center [47, 104] width 15 height 7
click at [62, 32] on font "Zoom" at bounding box center [57, 31] width 16 height 7
click at [68, 102] on button "100%" at bounding box center [64, 105] width 61 height 12
click at [47, 34] on span "zoom_in" at bounding box center [42, 32] width 9 height 11
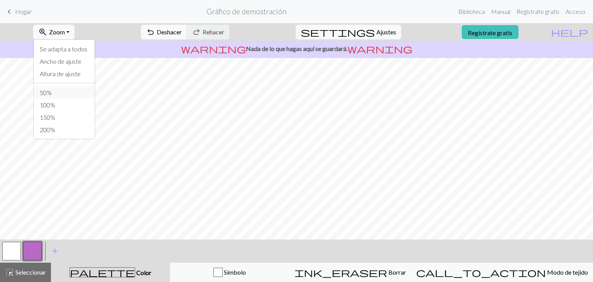
click at [70, 91] on button "50%" at bounding box center [64, 92] width 61 height 12
click at [65, 31] on font "Zoom" at bounding box center [57, 31] width 16 height 7
click at [68, 50] on font "Se adapta a todos" at bounding box center [63, 48] width 47 height 7
click at [385, 31] on font "Ajustes" at bounding box center [386, 31] width 20 height 7
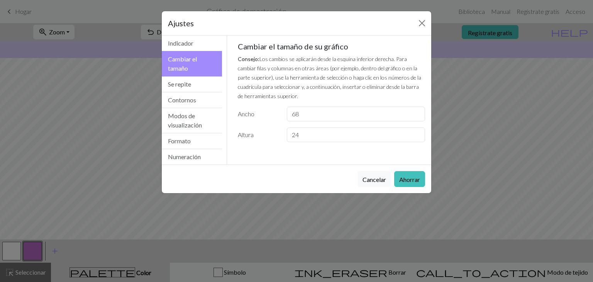
click at [460, 35] on div "Ajustes Cambiar el tamaño Indicador Cambiar el tamaño Se repite Contornos Modos…" at bounding box center [296, 141] width 593 height 282
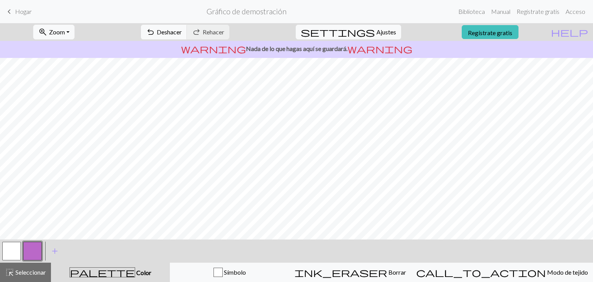
click at [271, 48] on font "Nada de lo que hagas aquí se guardará." at bounding box center [297, 48] width 102 height 7
